Goal: Find specific page/section: Find specific page/section

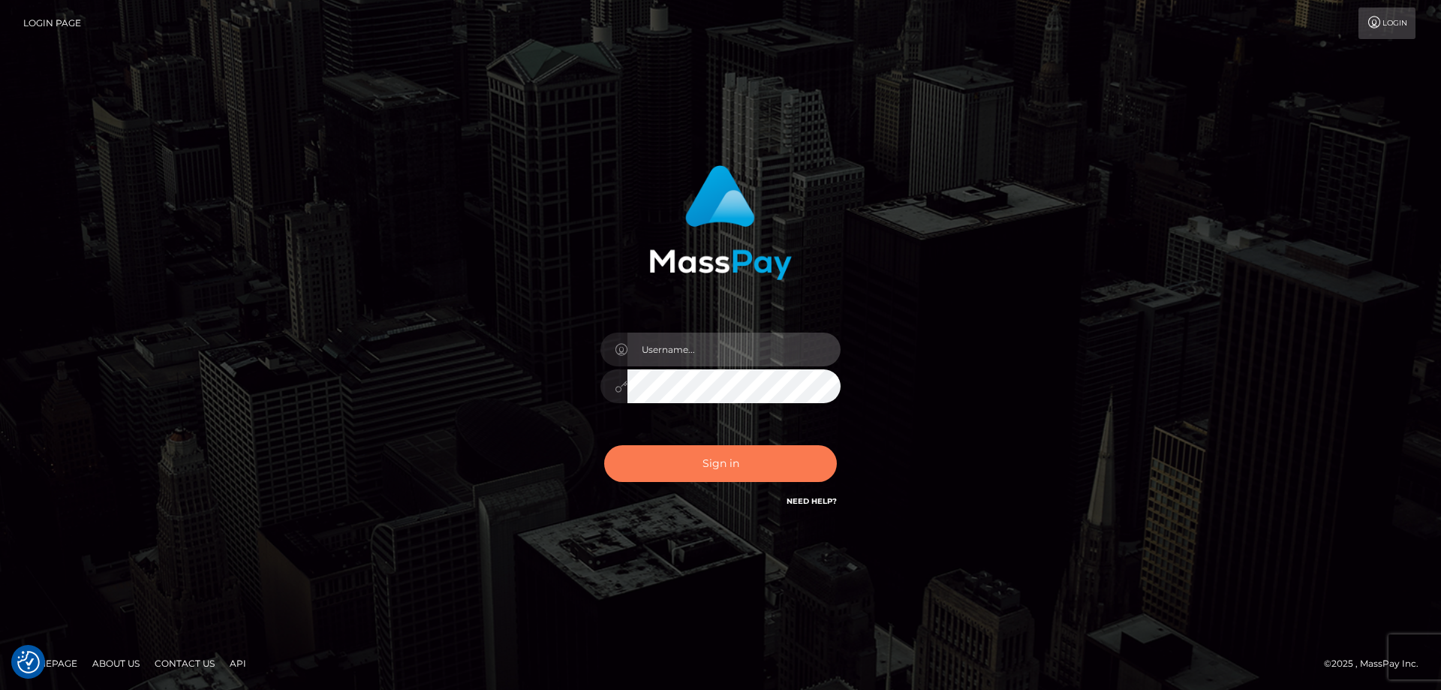
type input "angie.ctfo"
click at [764, 467] on button "Sign in" at bounding box center [720, 463] width 233 height 37
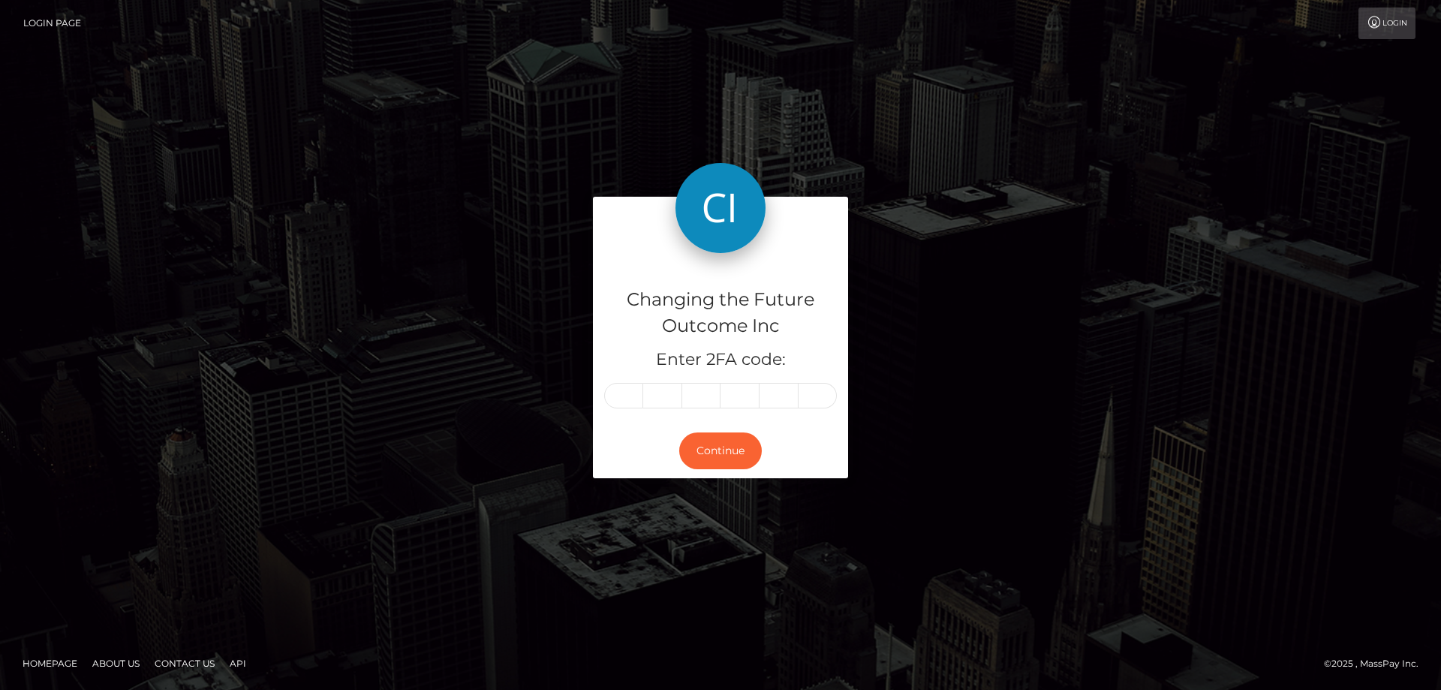
click at [622, 398] on input "text" at bounding box center [623, 396] width 39 height 26
type input "1"
type input "7"
type input "9"
type input "1"
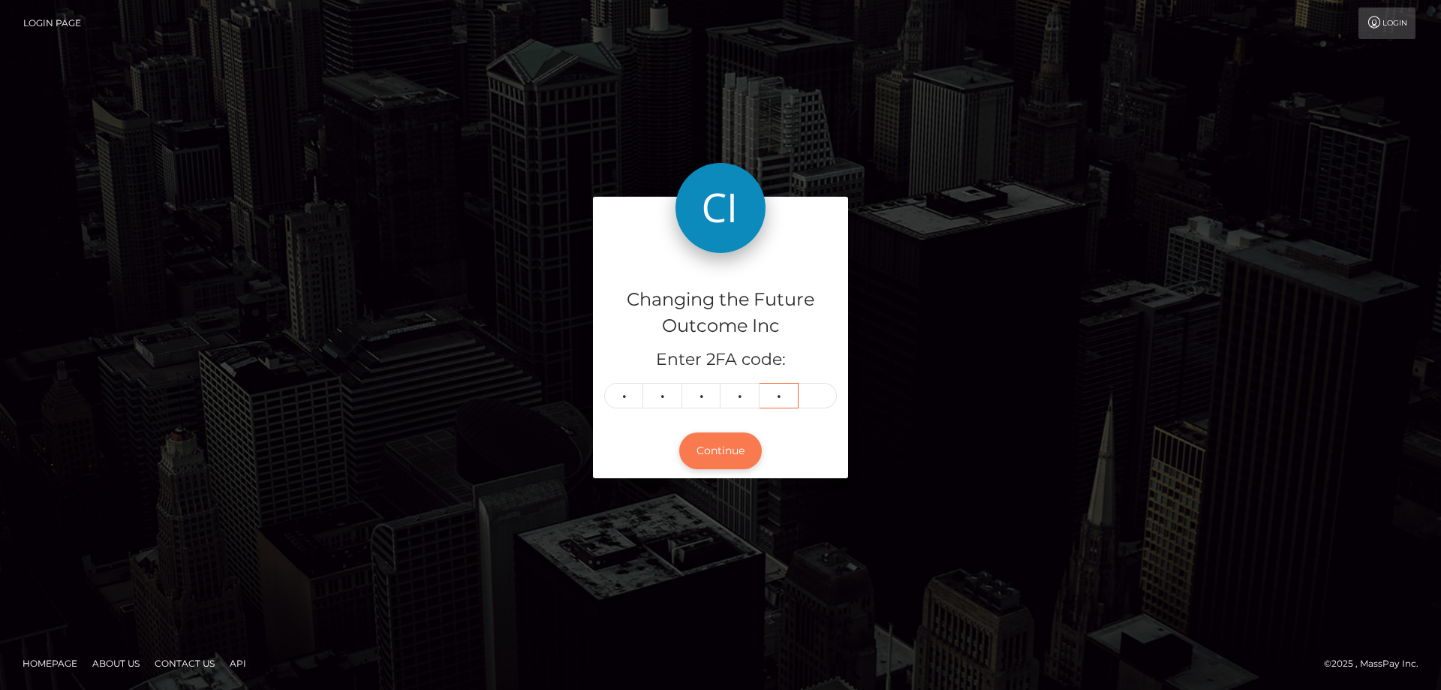
type input "0"
type input "5"
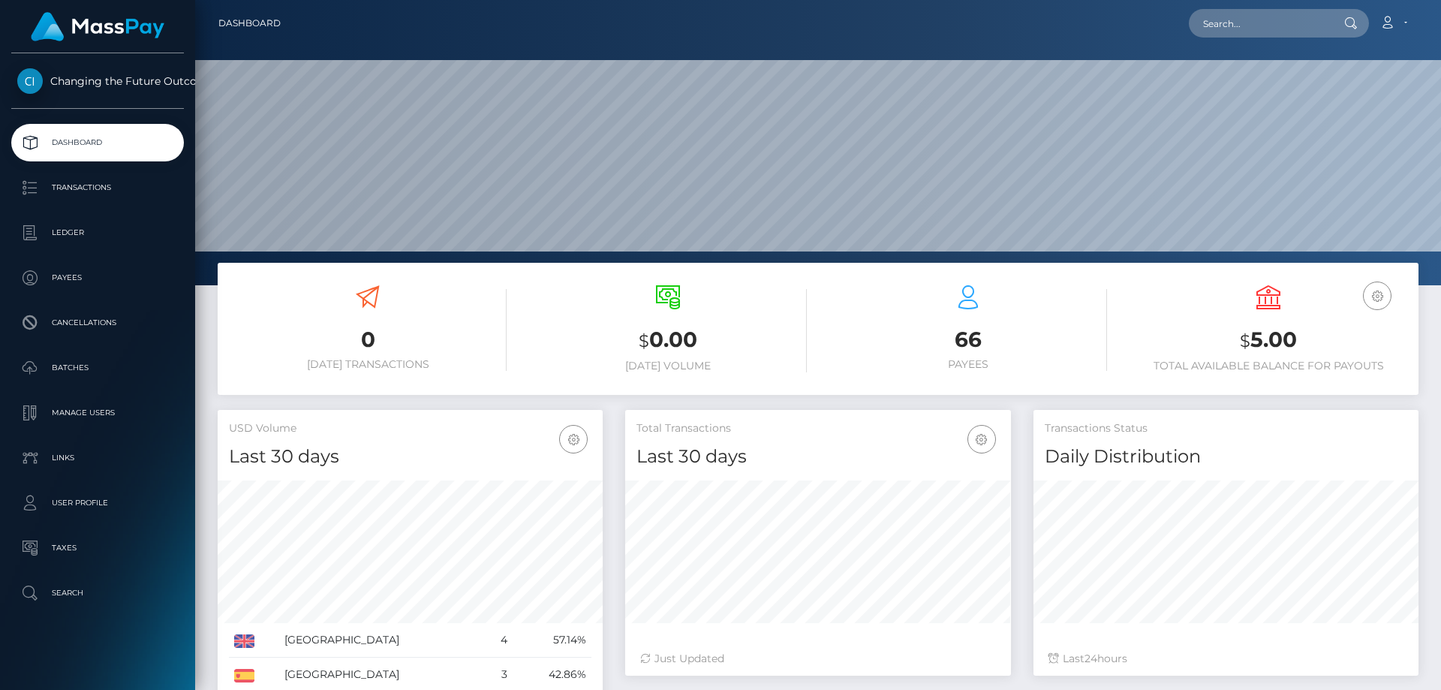
scroll to position [266, 386]
click at [71, 236] on p "Ledger" at bounding box center [97, 232] width 161 height 23
